Goal: Task Accomplishment & Management: Complete application form

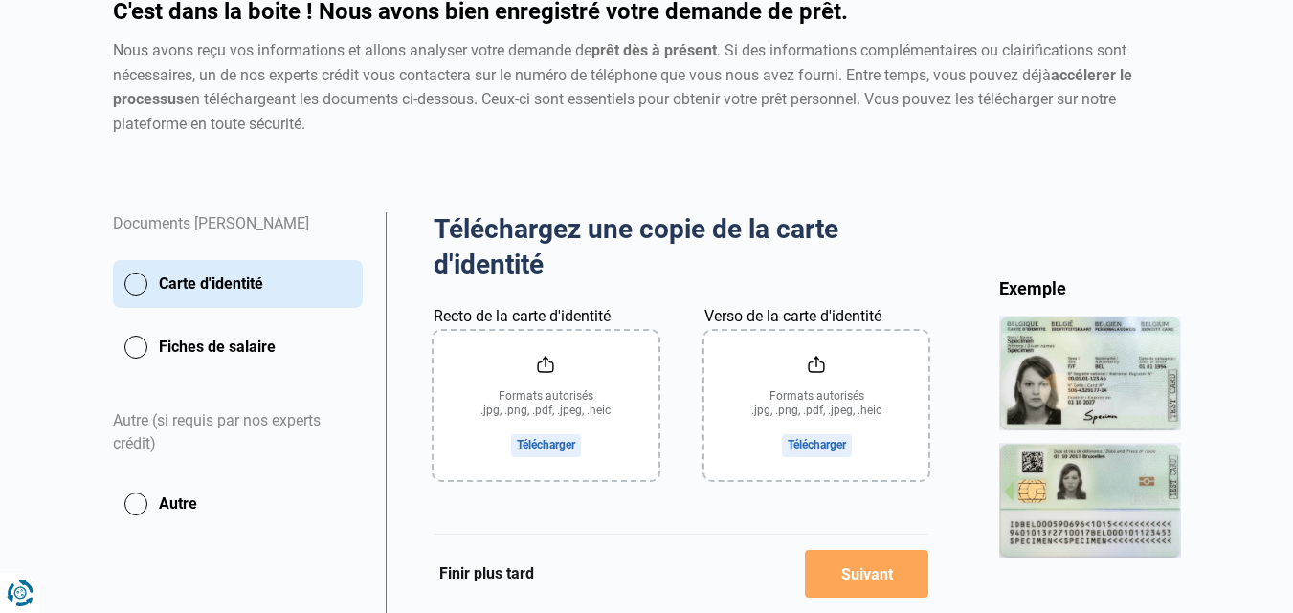
click at [1263, 461] on main "Création de votre dossier Collecte de documents Signature Création de votre dos…" at bounding box center [646, 360] width 1293 height 897
click at [549, 447] on input "Recto de la carte d'identité" at bounding box center [545, 405] width 225 height 149
click at [539, 440] on input "Recto de la carte d'identité" at bounding box center [545, 405] width 225 height 149
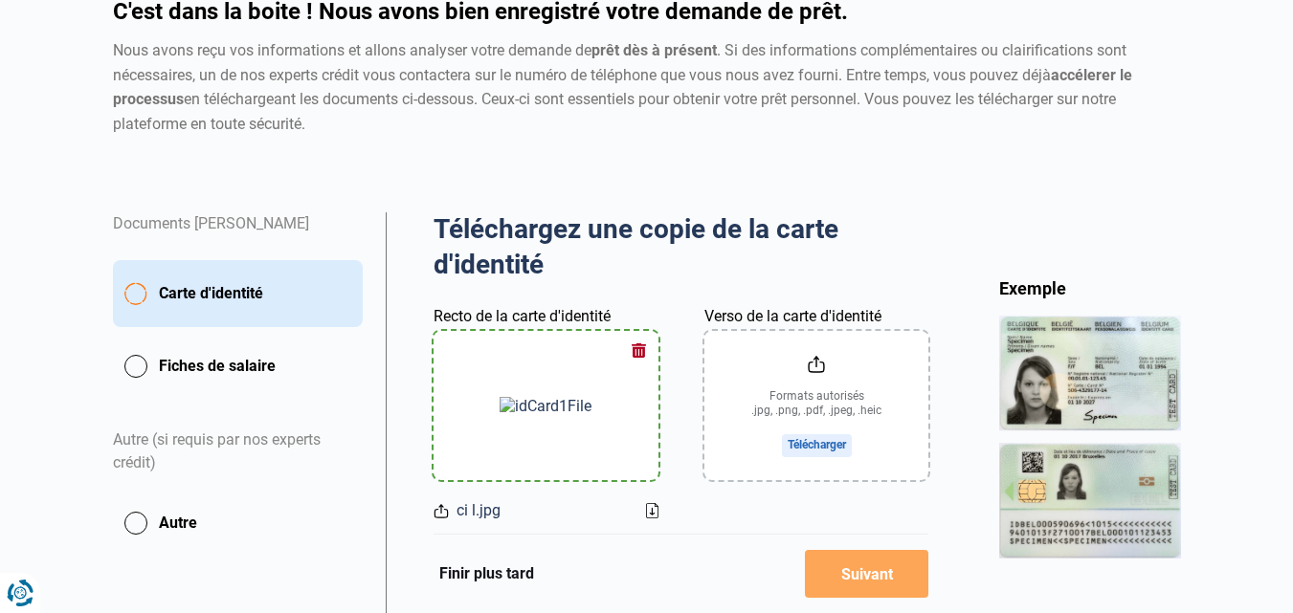
click at [815, 444] on input "Verso de la carte d'identité" at bounding box center [816, 405] width 225 height 149
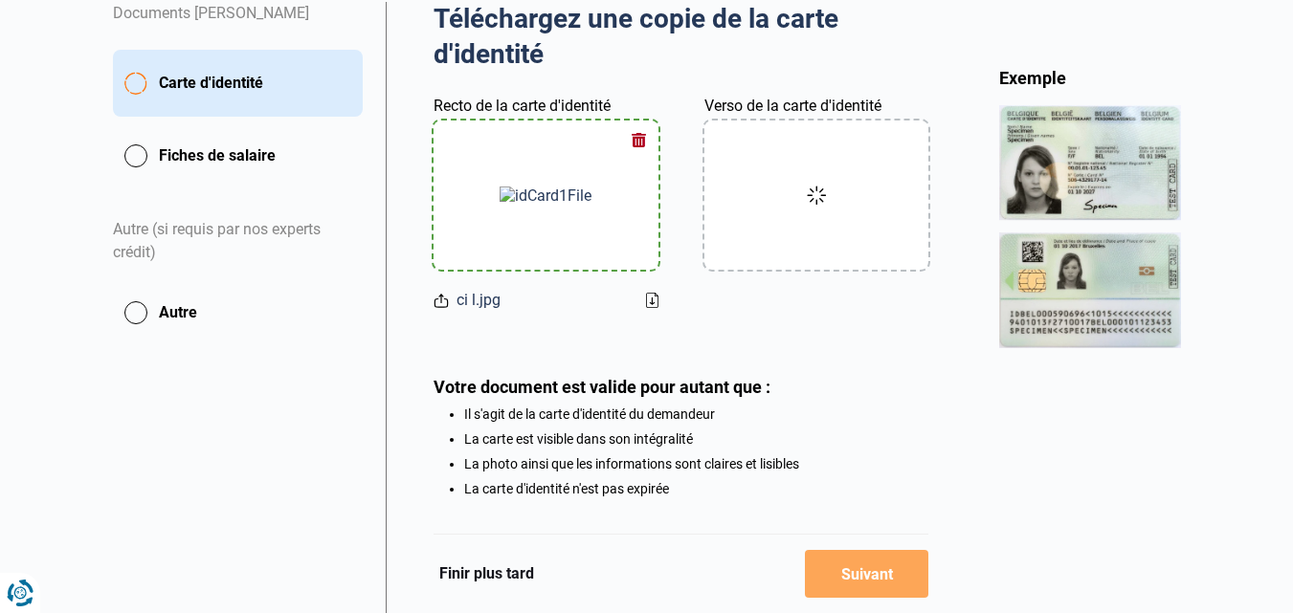
scroll to position [478, 0]
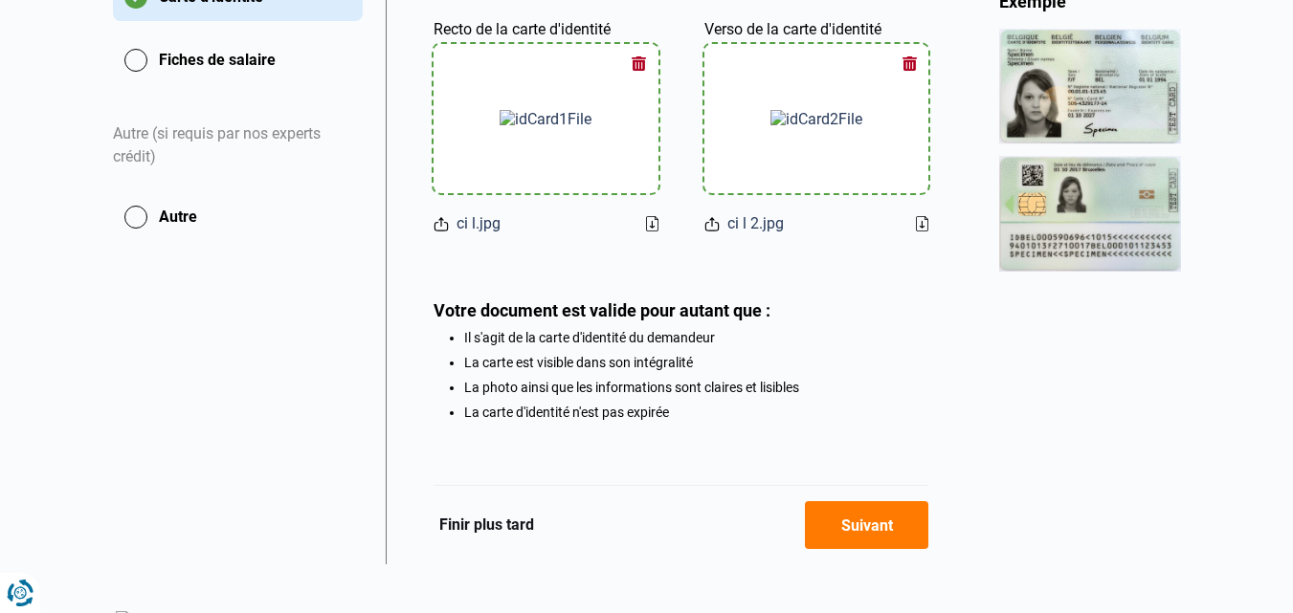
click at [850, 510] on button "Suivant" at bounding box center [866, 525] width 123 height 48
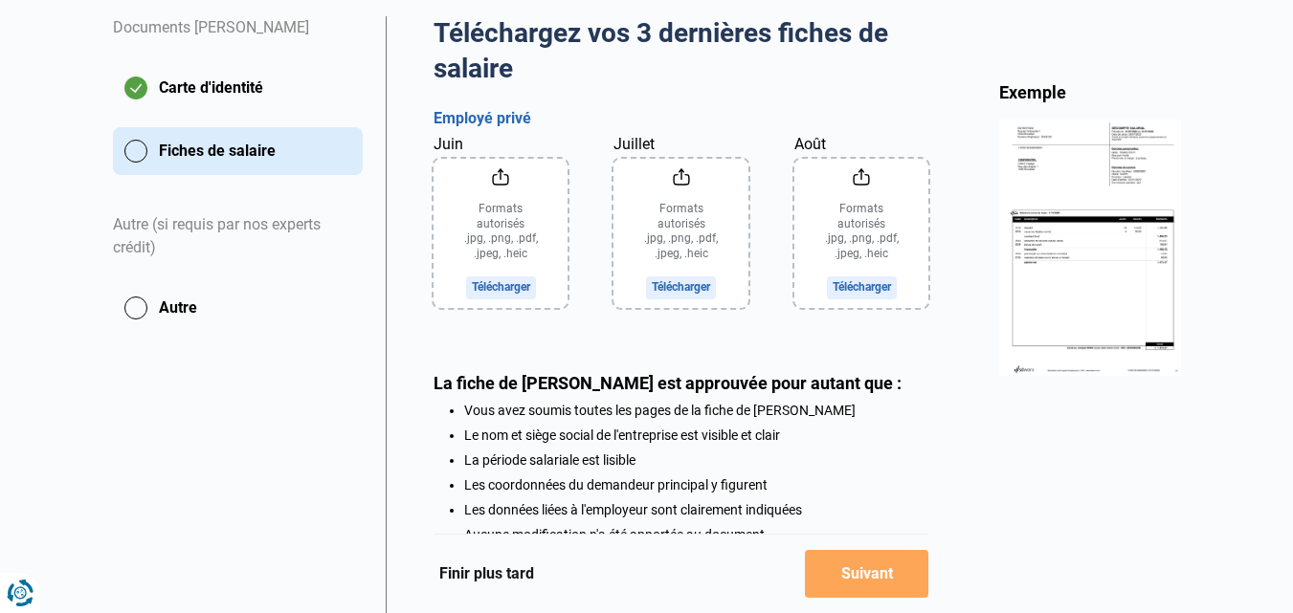
scroll to position [341, 0]
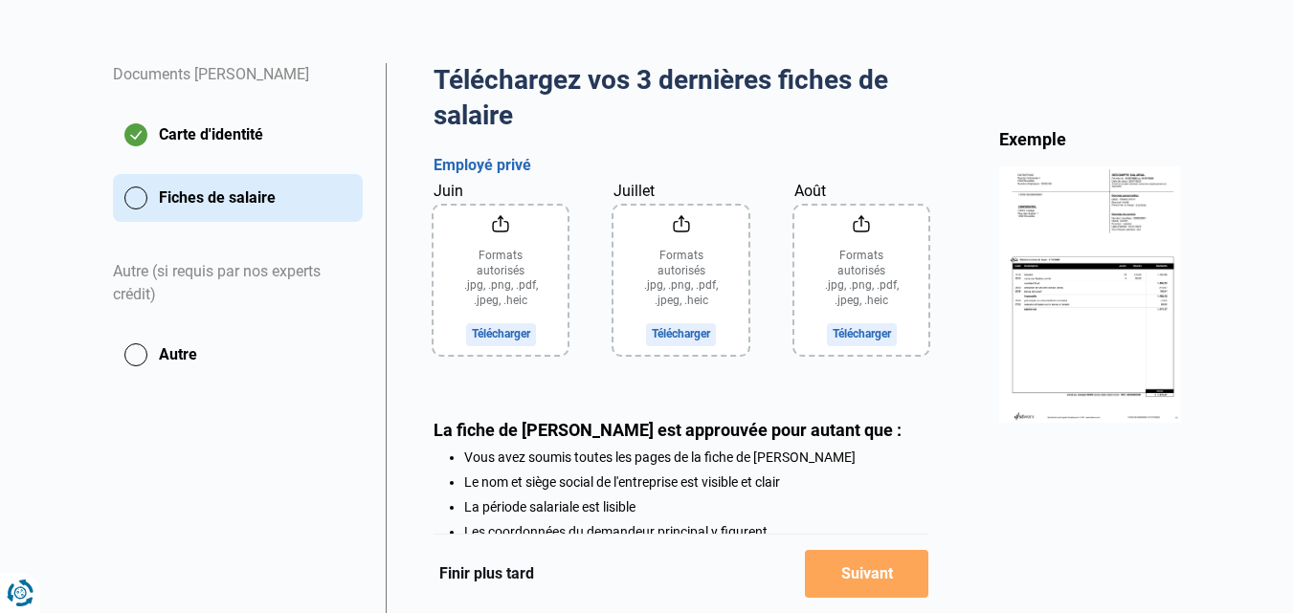
click at [505, 327] on input "Juin" at bounding box center [500, 280] width 135 height 149
click at [484, 333] on input "Juin" at bounding box center [500, 280] width 135 height 149
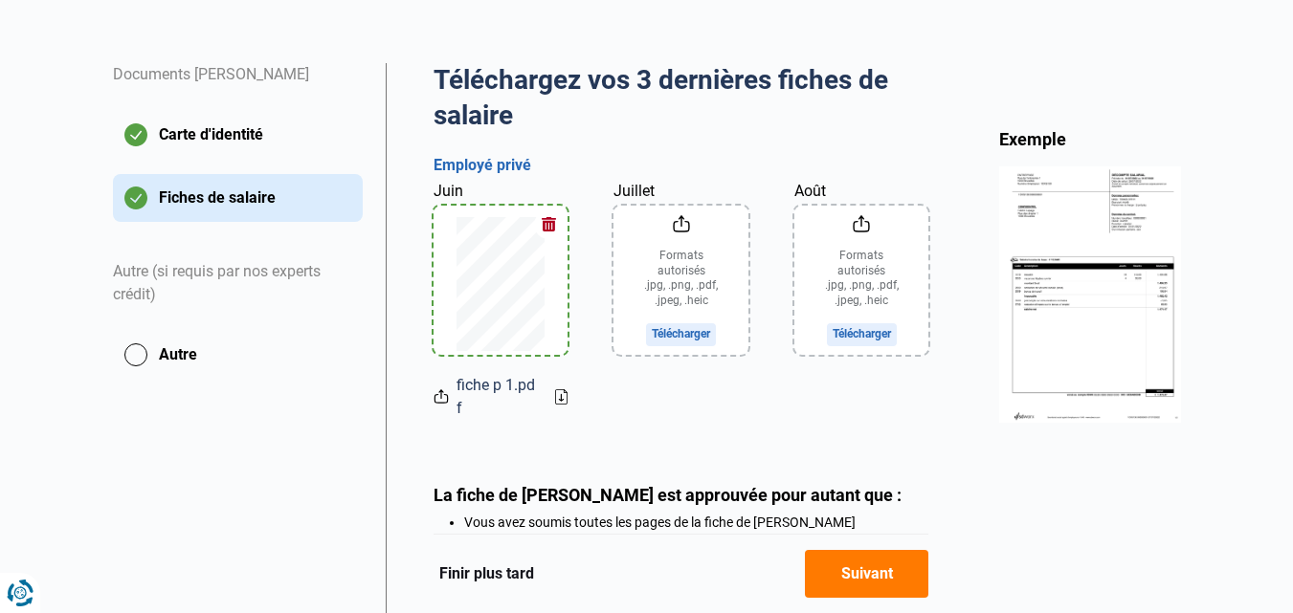
click at [679, 338] on input "Juillet" at bounding box center [680, 280] width 135 height 149
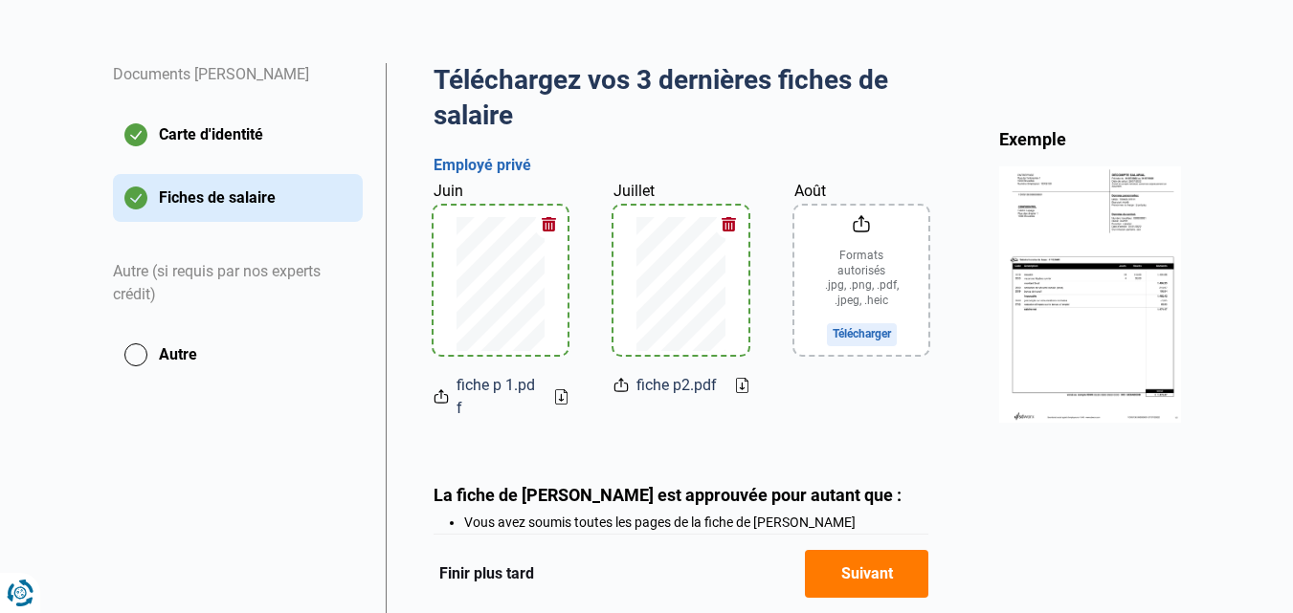
click at [856, 332] on input "Août" at bounding box center [861, 280] width 135 height 149
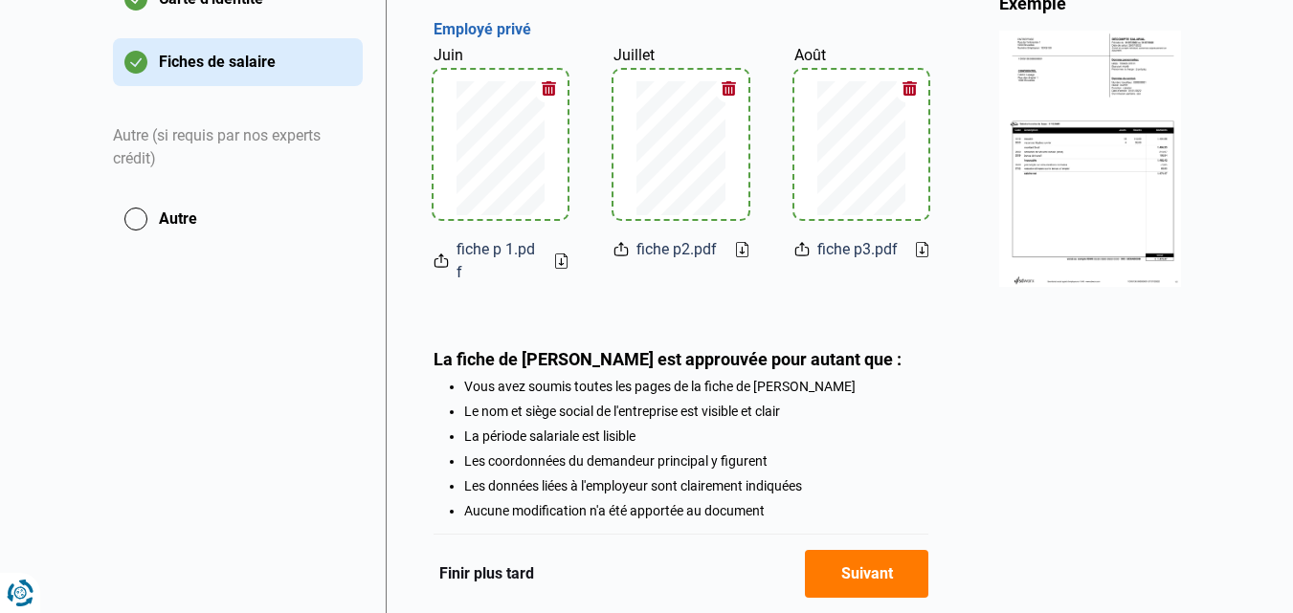
scroll to position [406, 0]
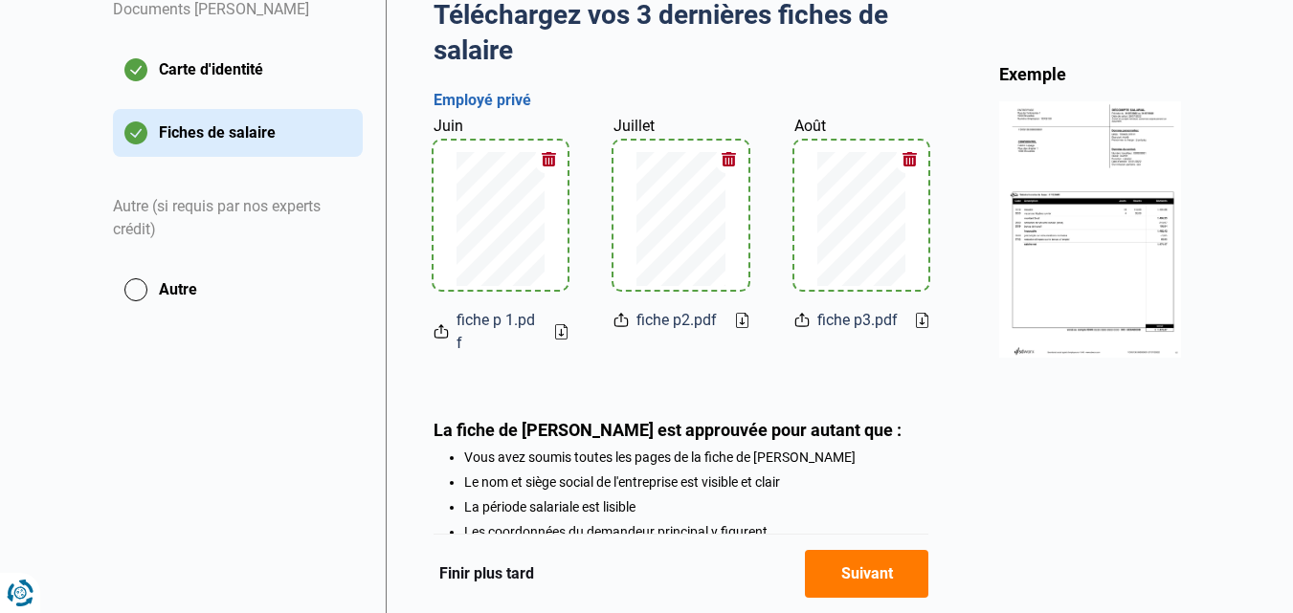
click at [174, 288] on button "Autre" at bounding box center [238, 290] width 250 height 48
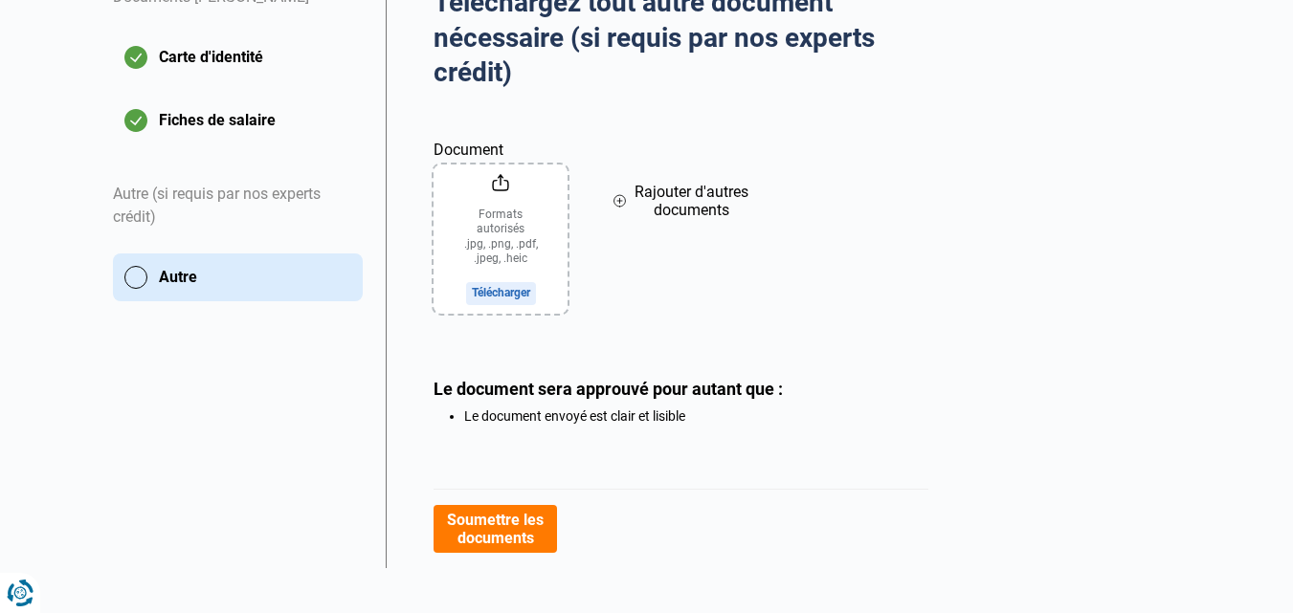
scroll to position [439, 0]
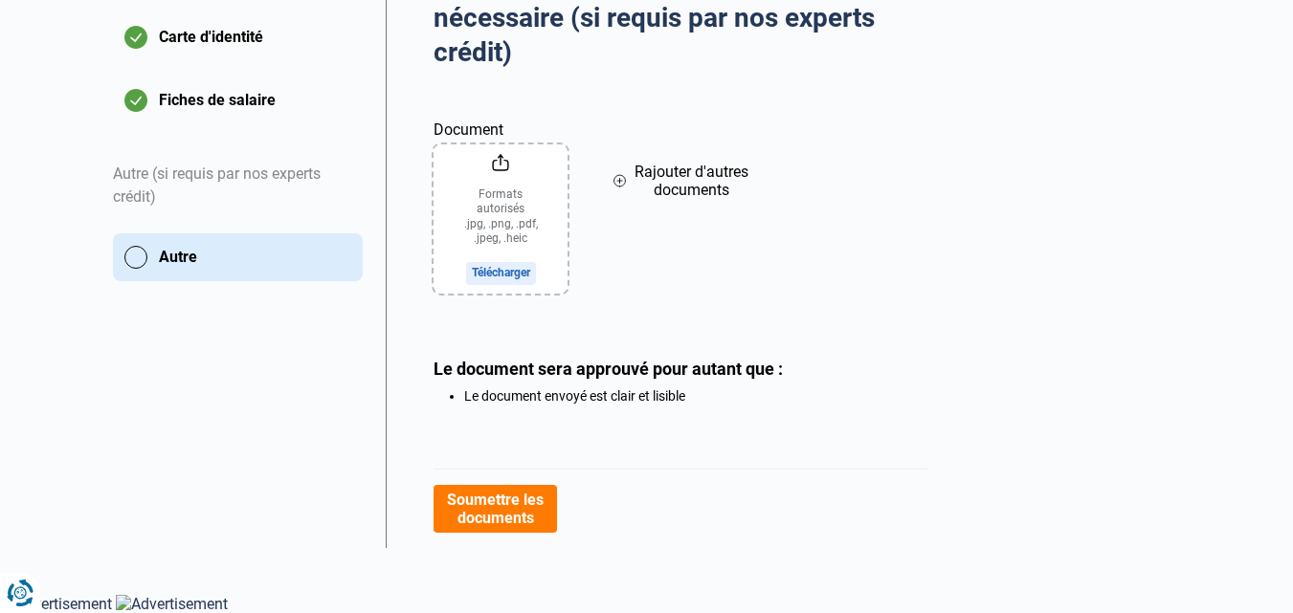
click at [497, 273] on input "Document" at bounding box center [500, 218] width 134 height 149
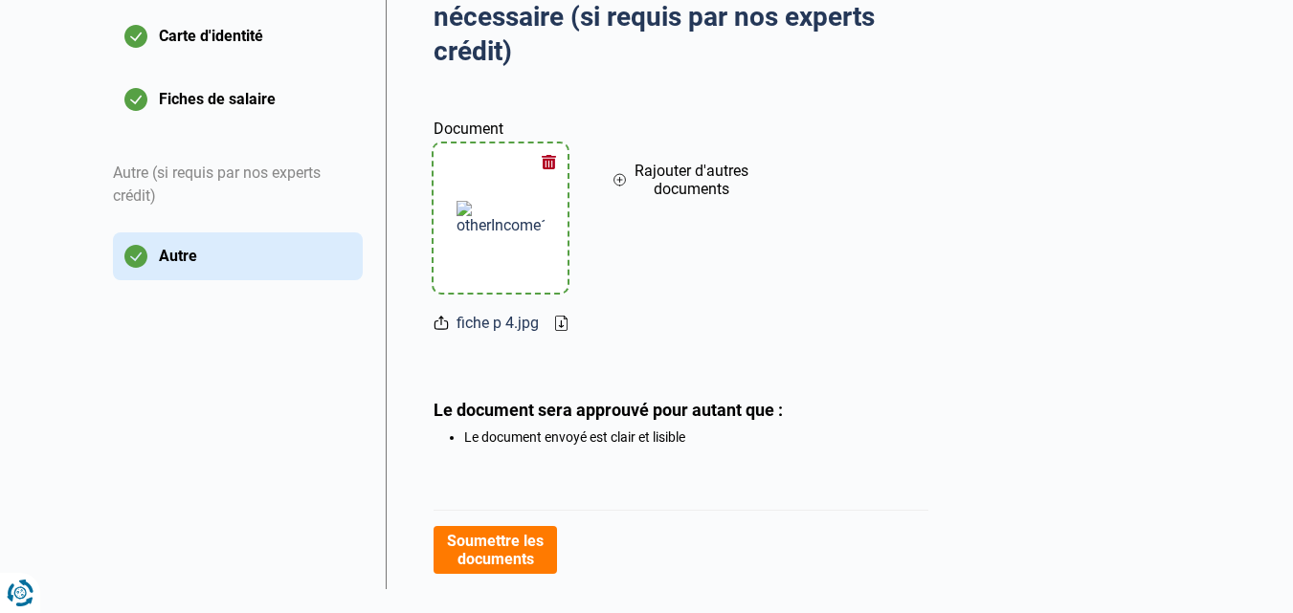
click at [704, 171] on span "Rajouter d'autres documents" at bounding box center [690, 180] width 114 height 36
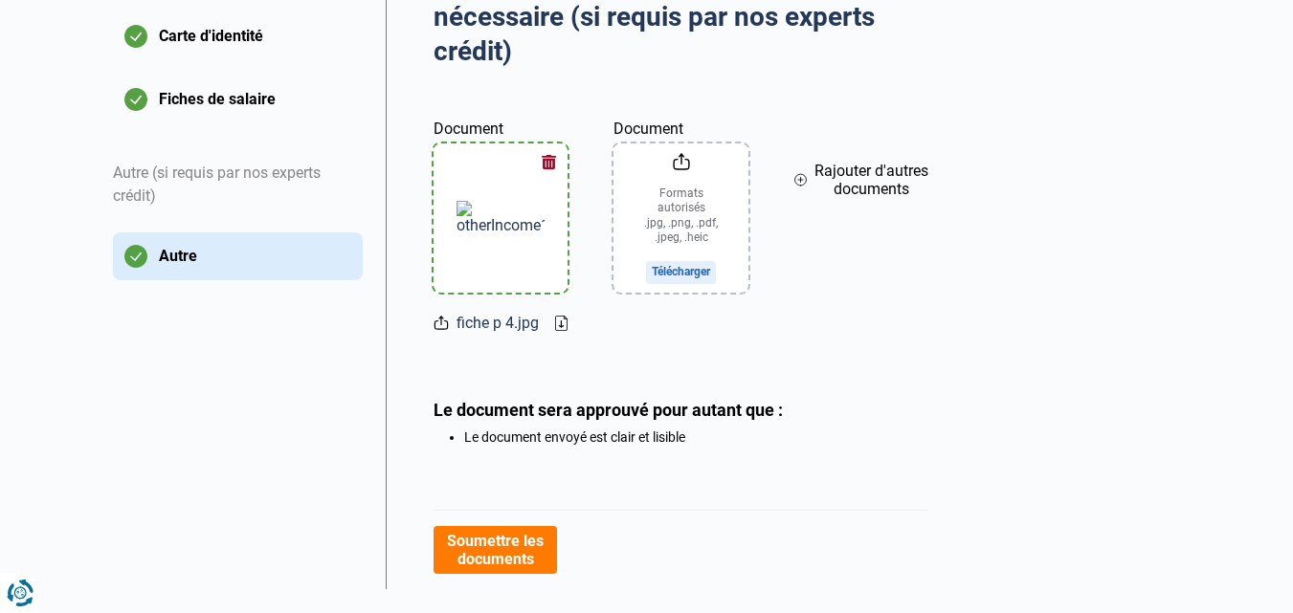
click at [686, 272] on input "Document" at bounding box center [680, 218] width 134 height 149
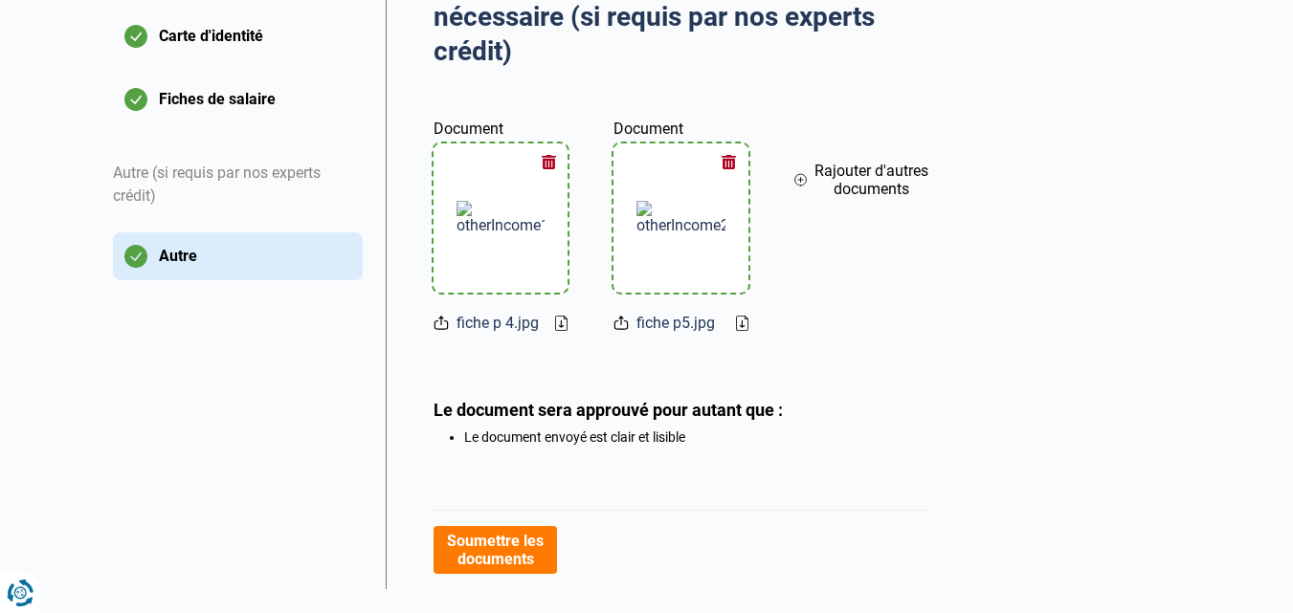
click at [879, 179] on span "Rajouter d'autres documents" at bounding box center [871, 180] width 114 height 36
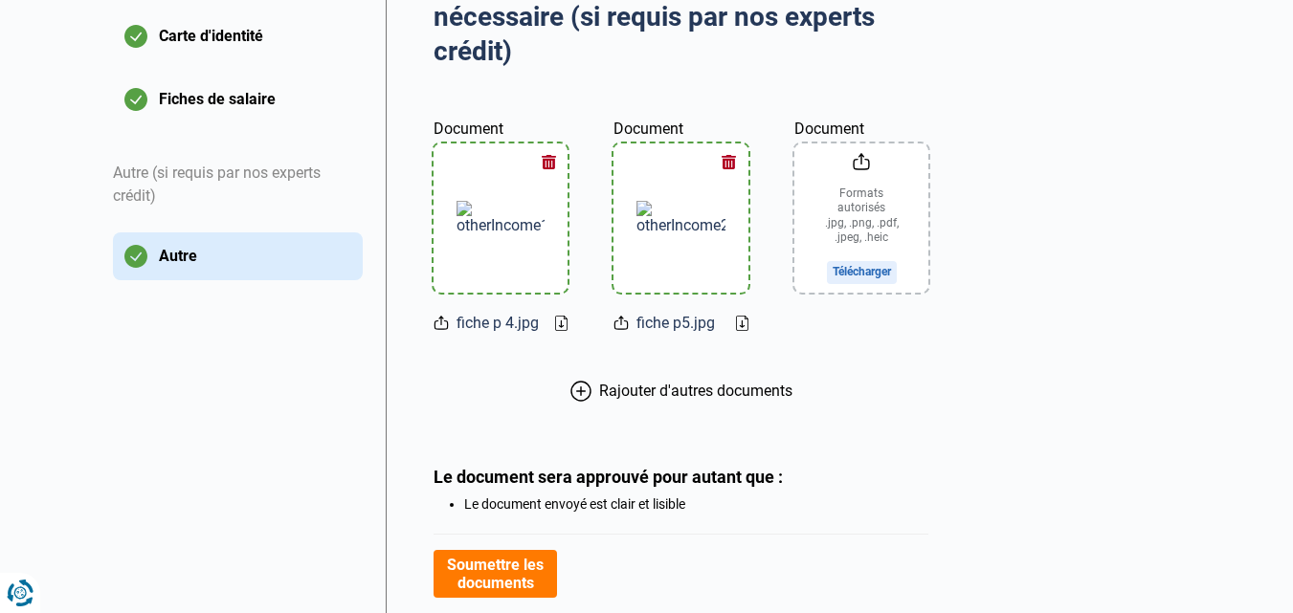
click at [865, 272] on input "Document" at bounding box center [861, 218] width 134 height 149
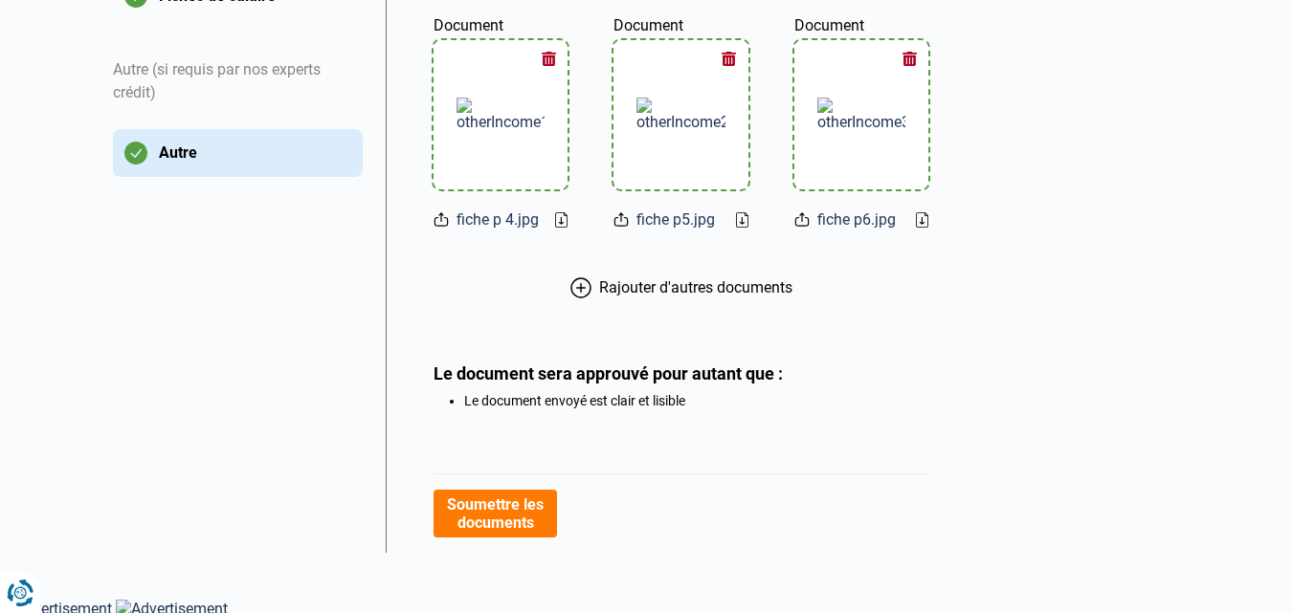
scroll to position [548, 0]
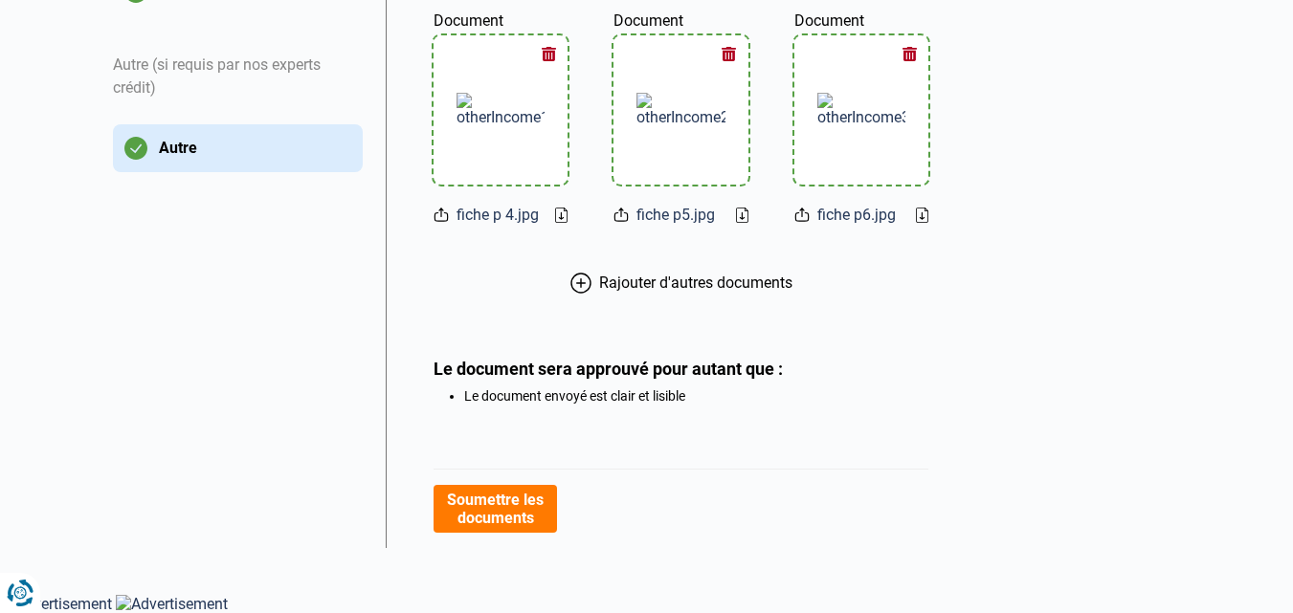
click at [505, 513] on button "Soumettre les documents" at bounding box center [494, 509] width 123 height 48
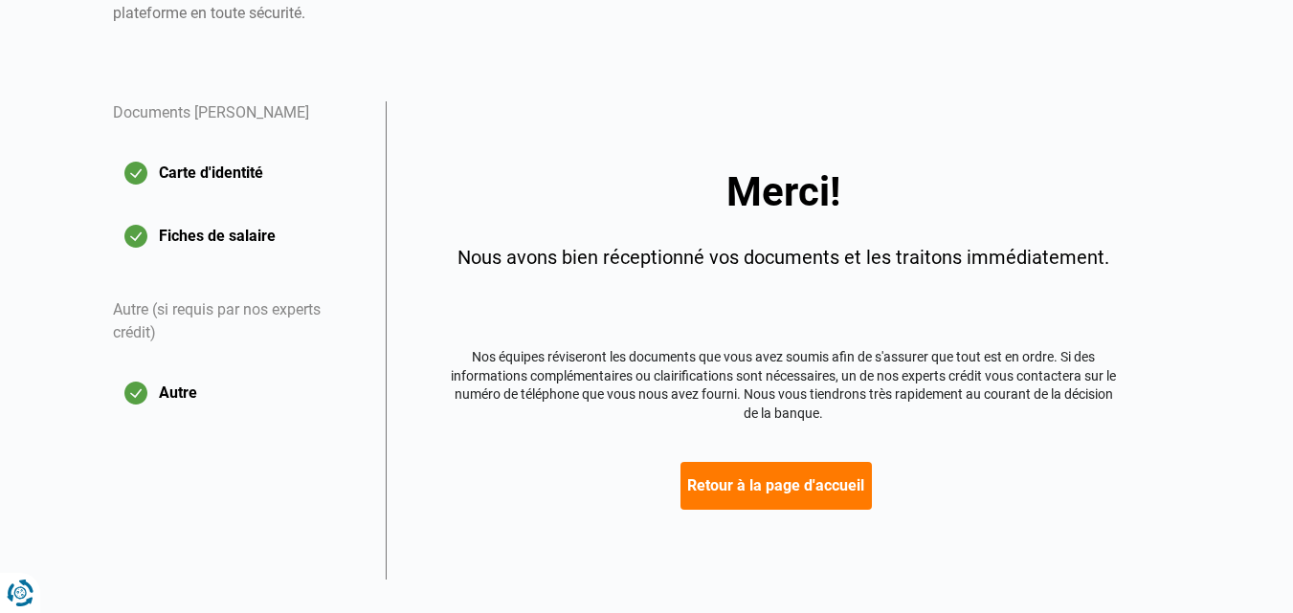
scroll to position [333, 0]
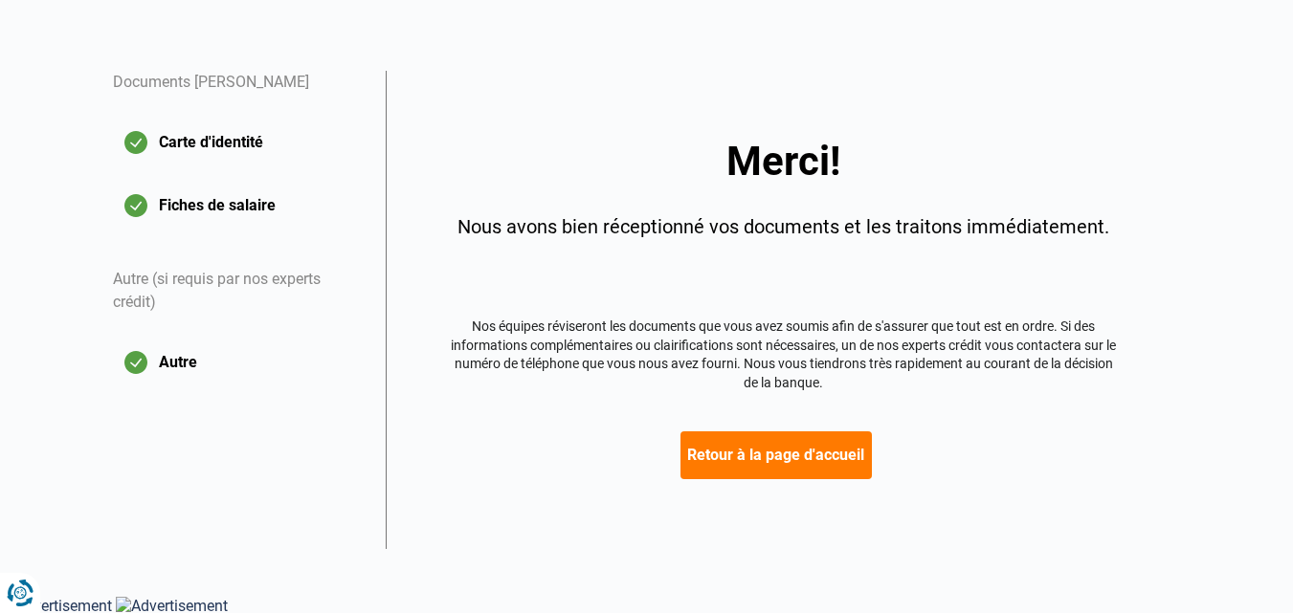
click at [766, 445] on button "Retour à la page d'accueil" at bounding box center [775, 456] width 191 height 48
